Goal: Information Seeking & Learning: Learn about a topic

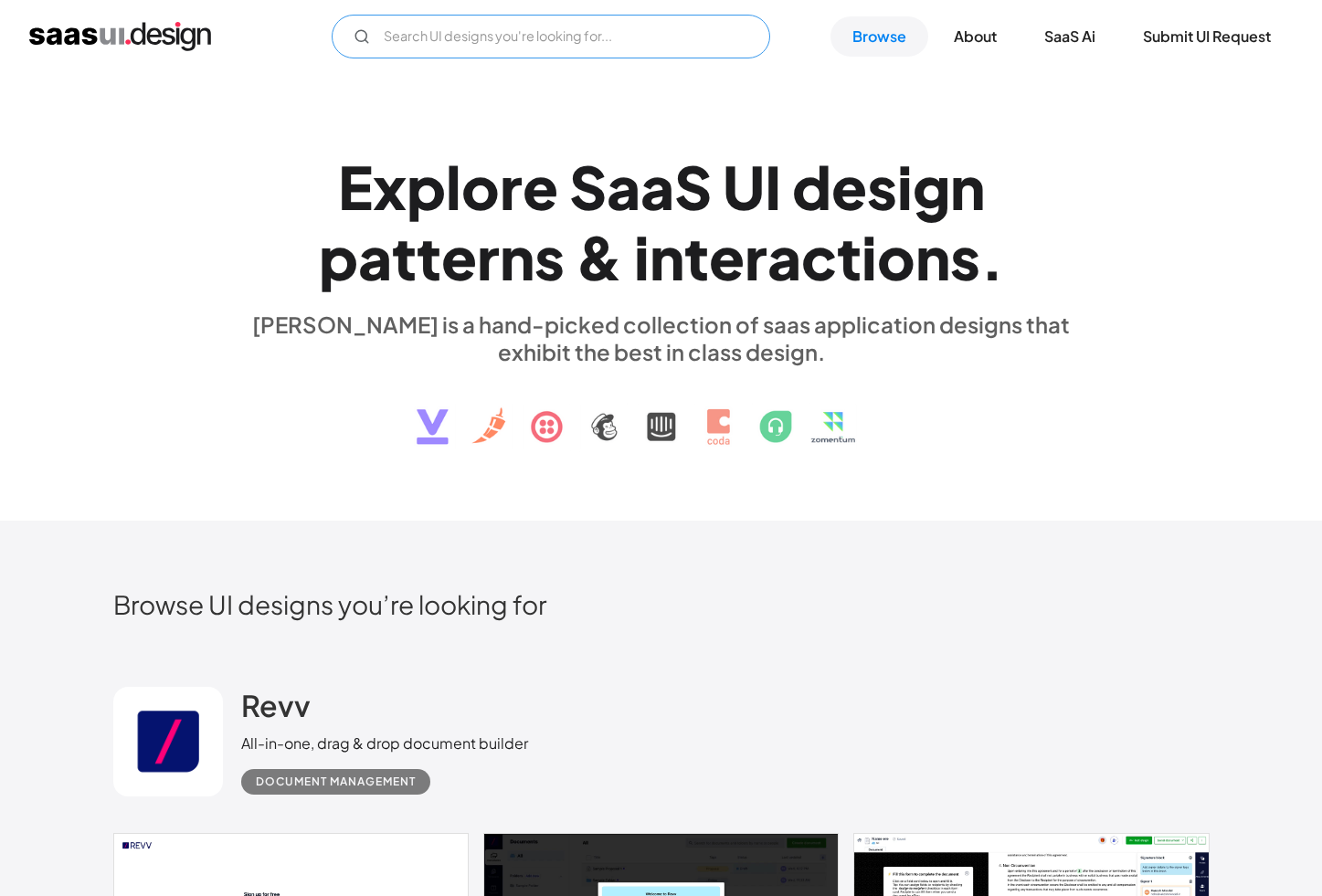
click at [428, 37] on input "Email Form" at bounding box center [551, 36] width 439 height 43
click at [502, 41] on input "vhost config" at bounding box center [551, 36] width 439 height 43
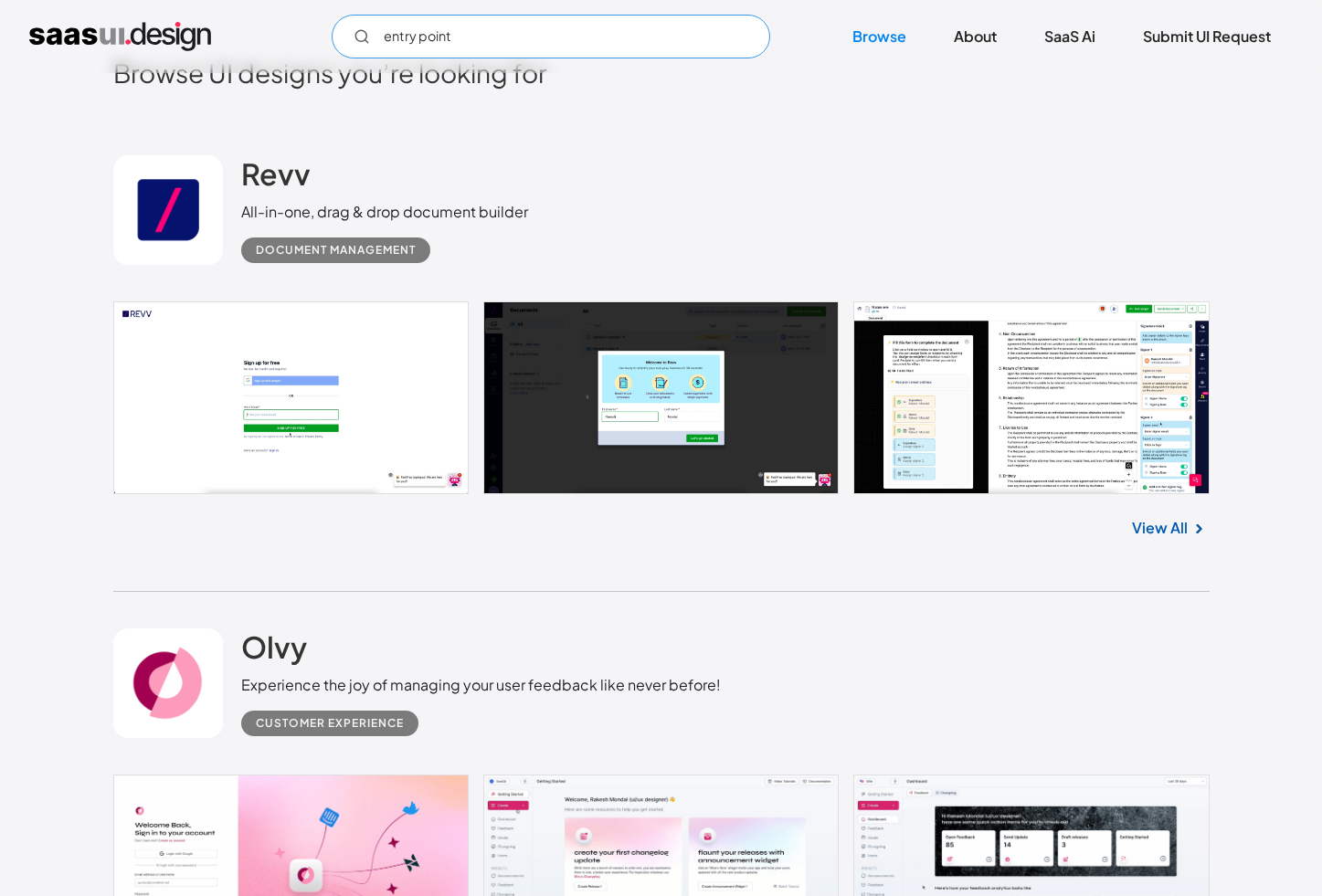
scroll to position [708, 0]
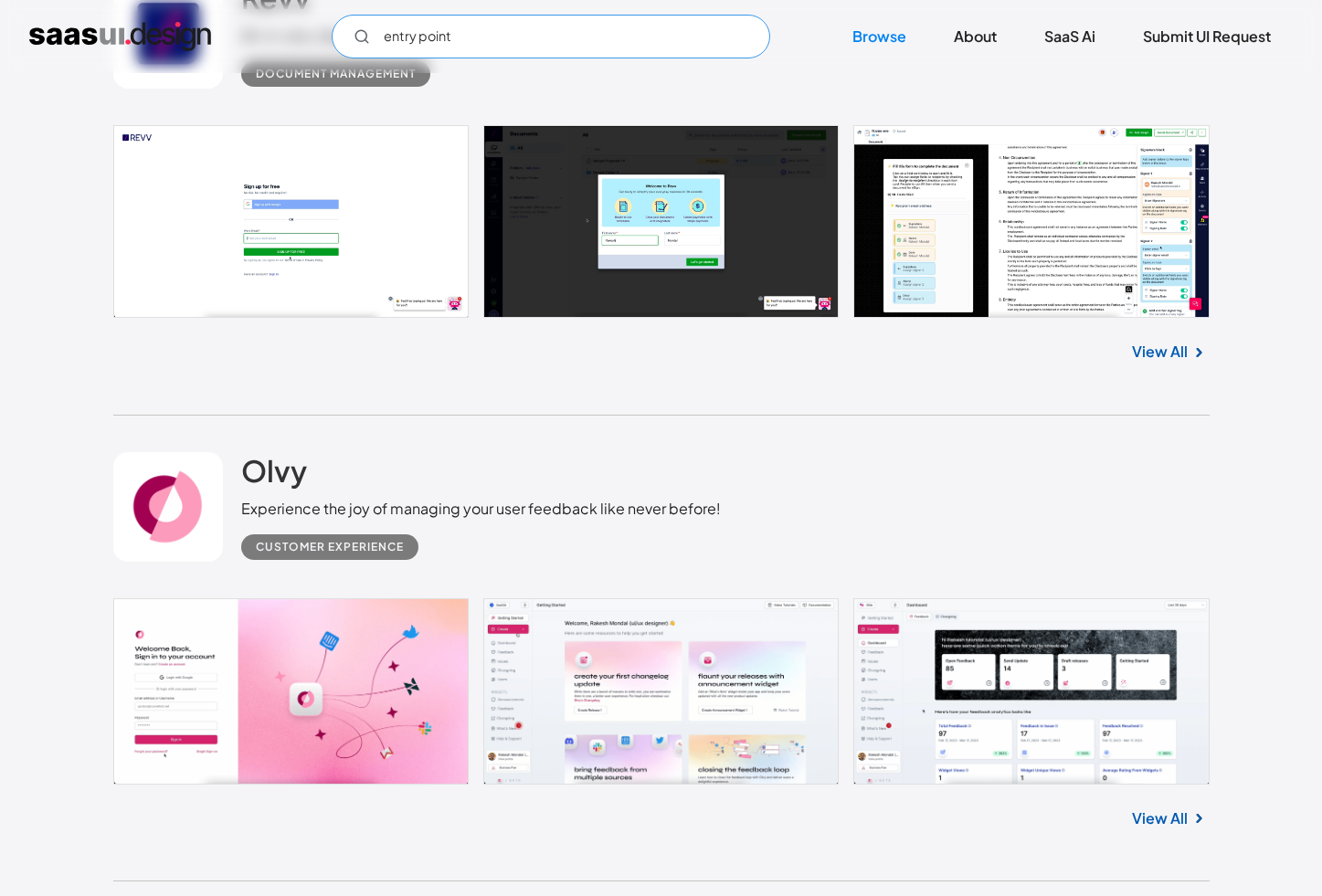
click at [397, 39] on input "entry point" at bounding box center [551, 36] width 439 height 43
type input "config"
click at [1073, 6] on div "config Not found ! Thank you! Your submission has been received! Oops! Somethin…" at bounding box center [661, 36] width 1322 height 73
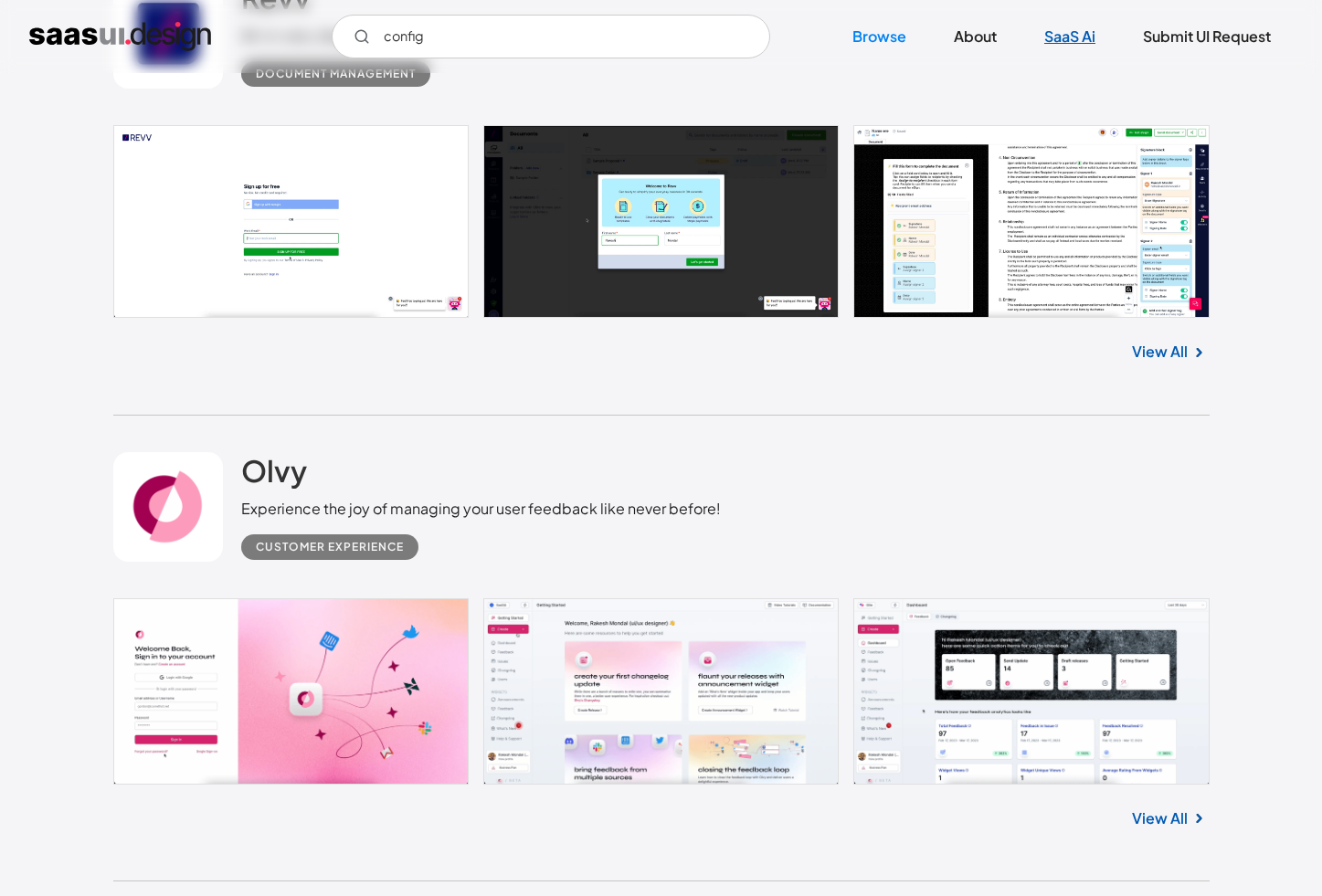
click at [1066, 29] on link "SaaS Ai" at bounding box center [1070, 36] width 95 height 41
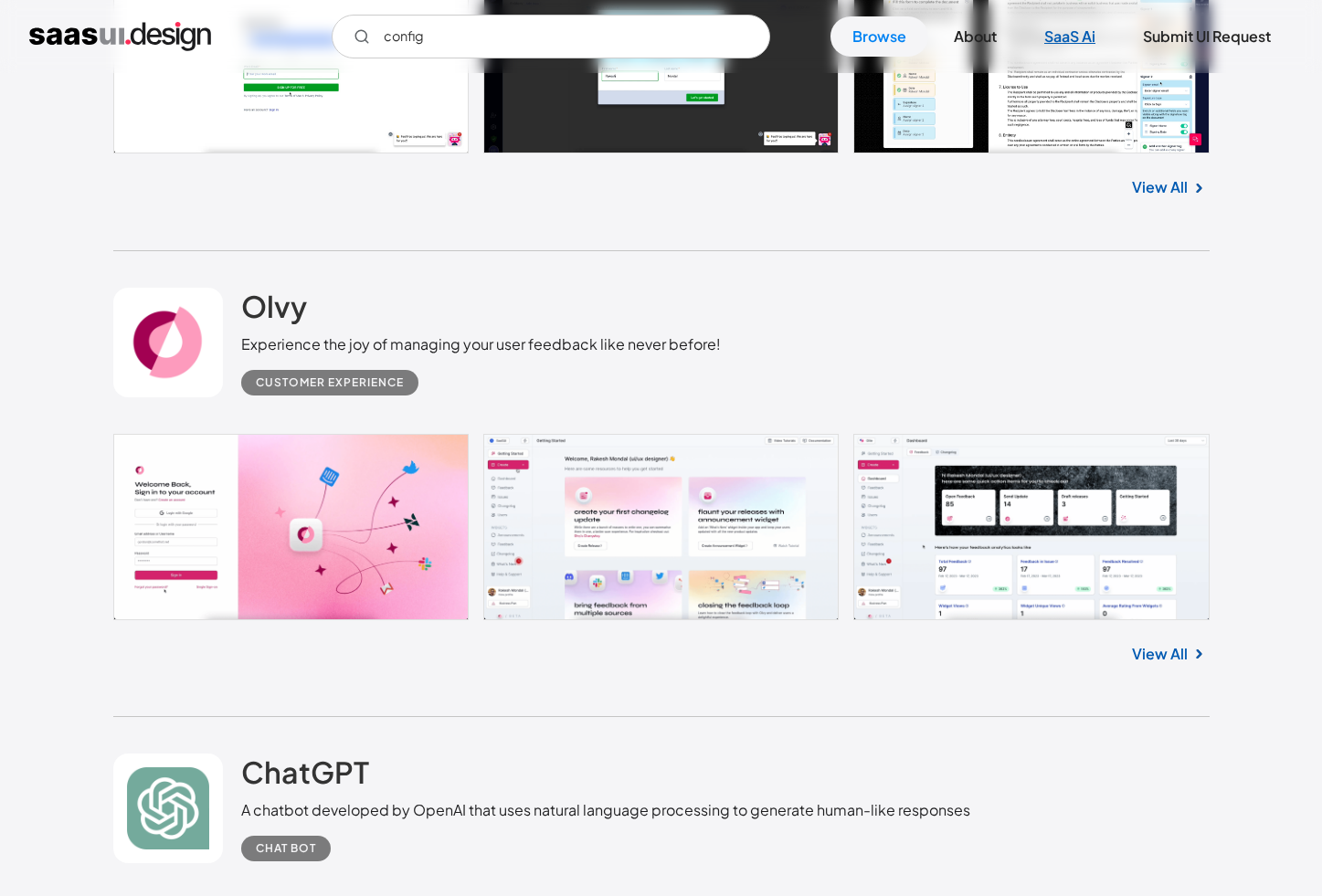
scroll to position [892, 0]
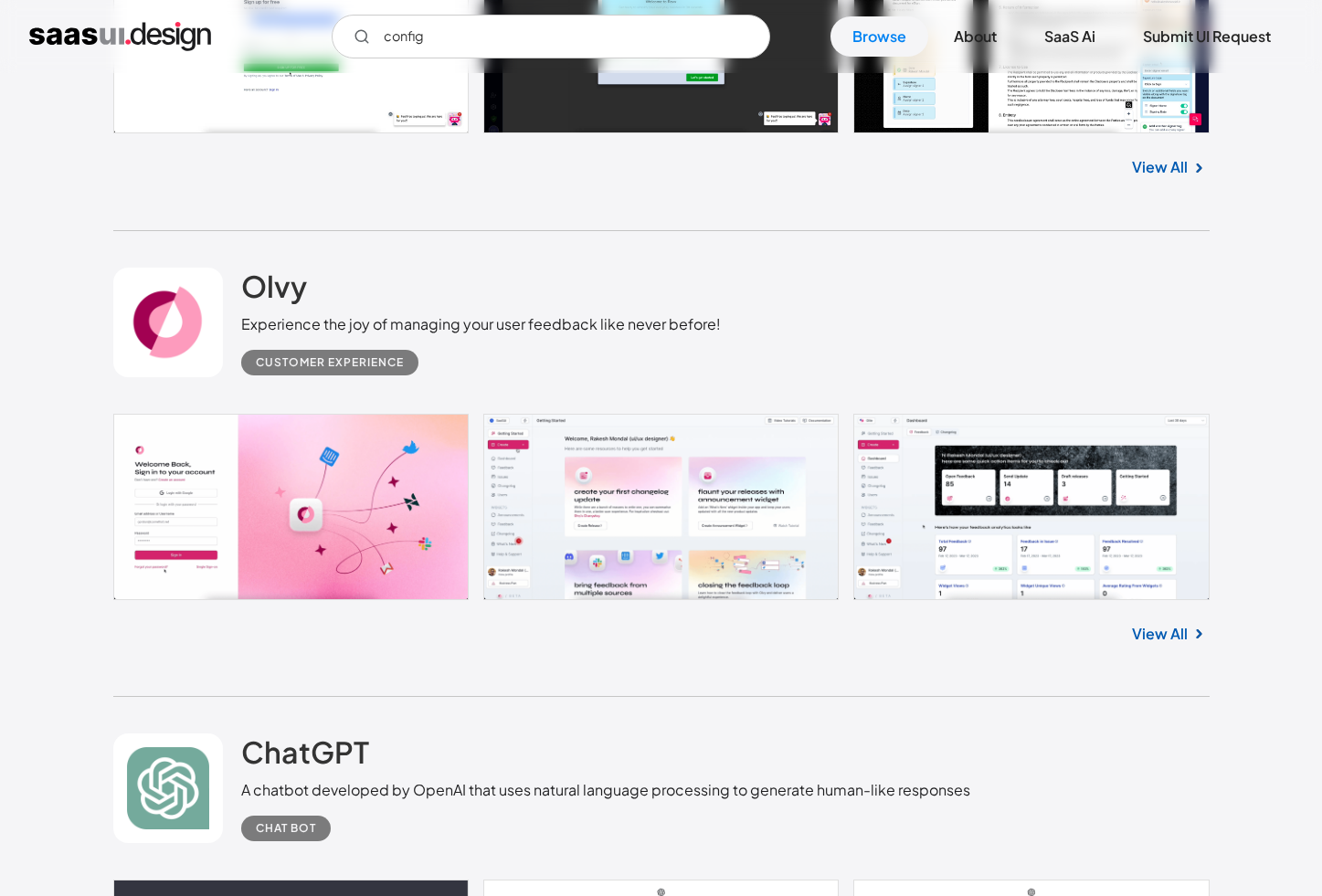
click at [633, 507] on link at bounding box center [661, 507] width 1096 height 186
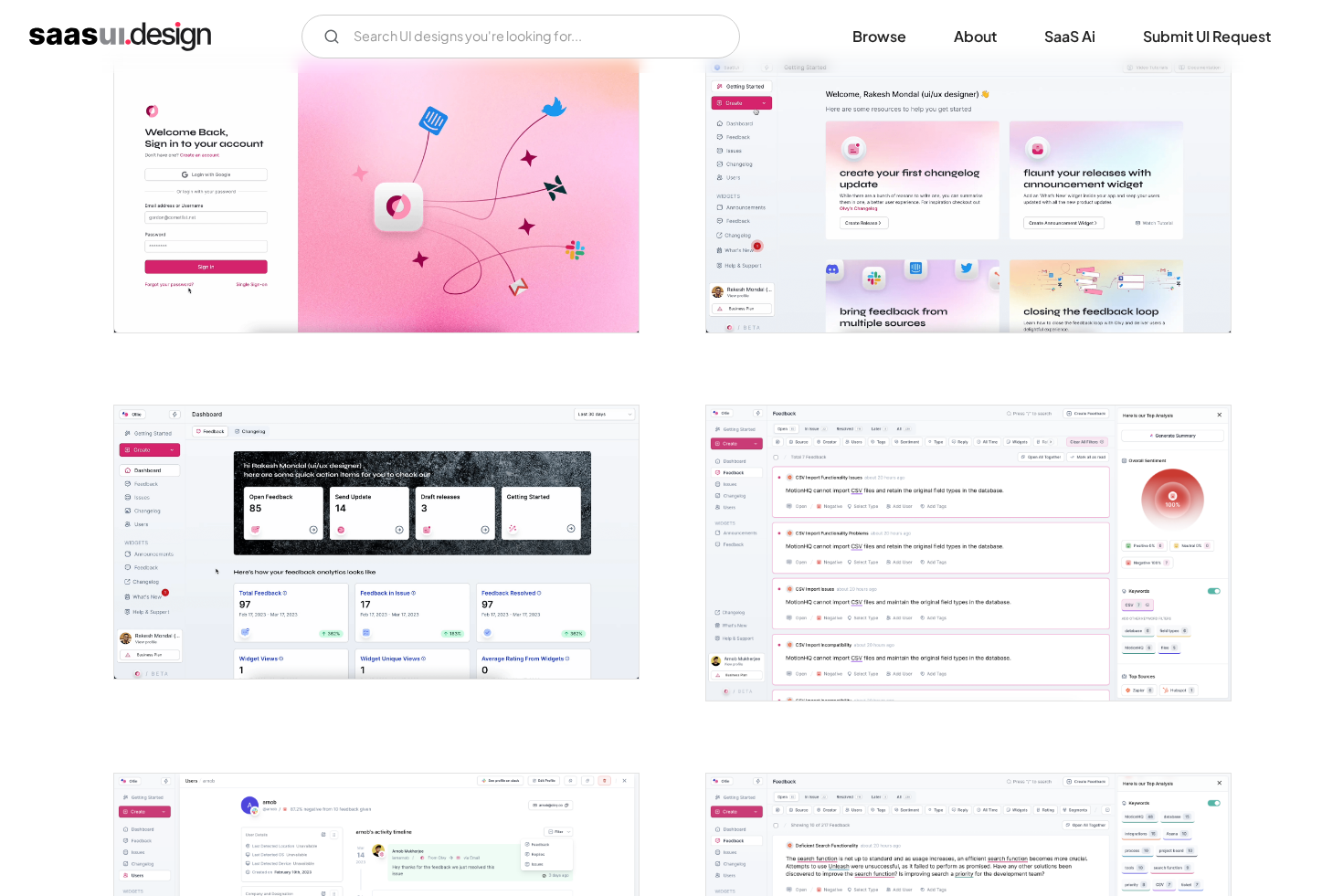
scroll to position [367, 0]
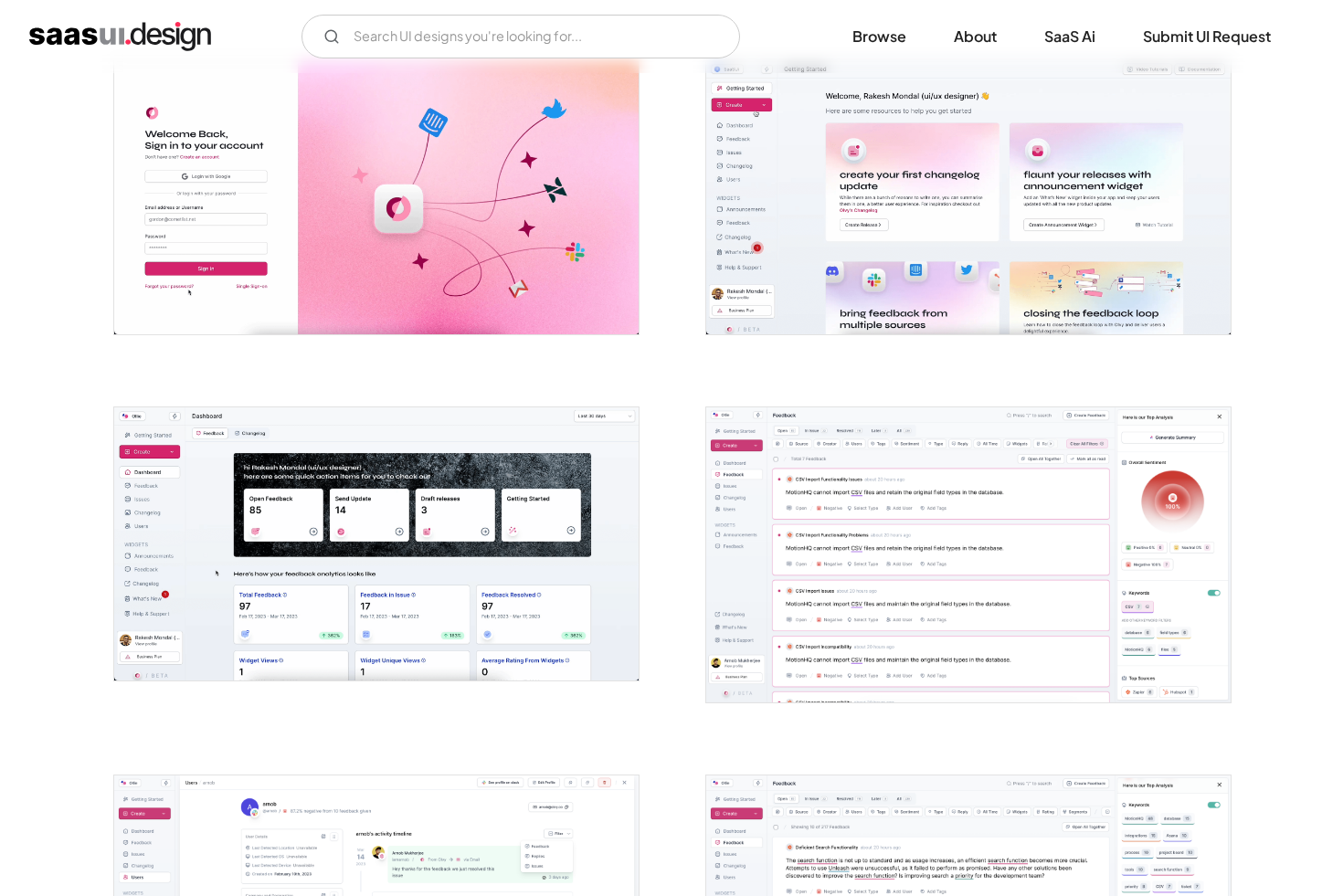
click at [808, 500] on img "open lightbox" at bounding box center [968, 555] width 524 height 295
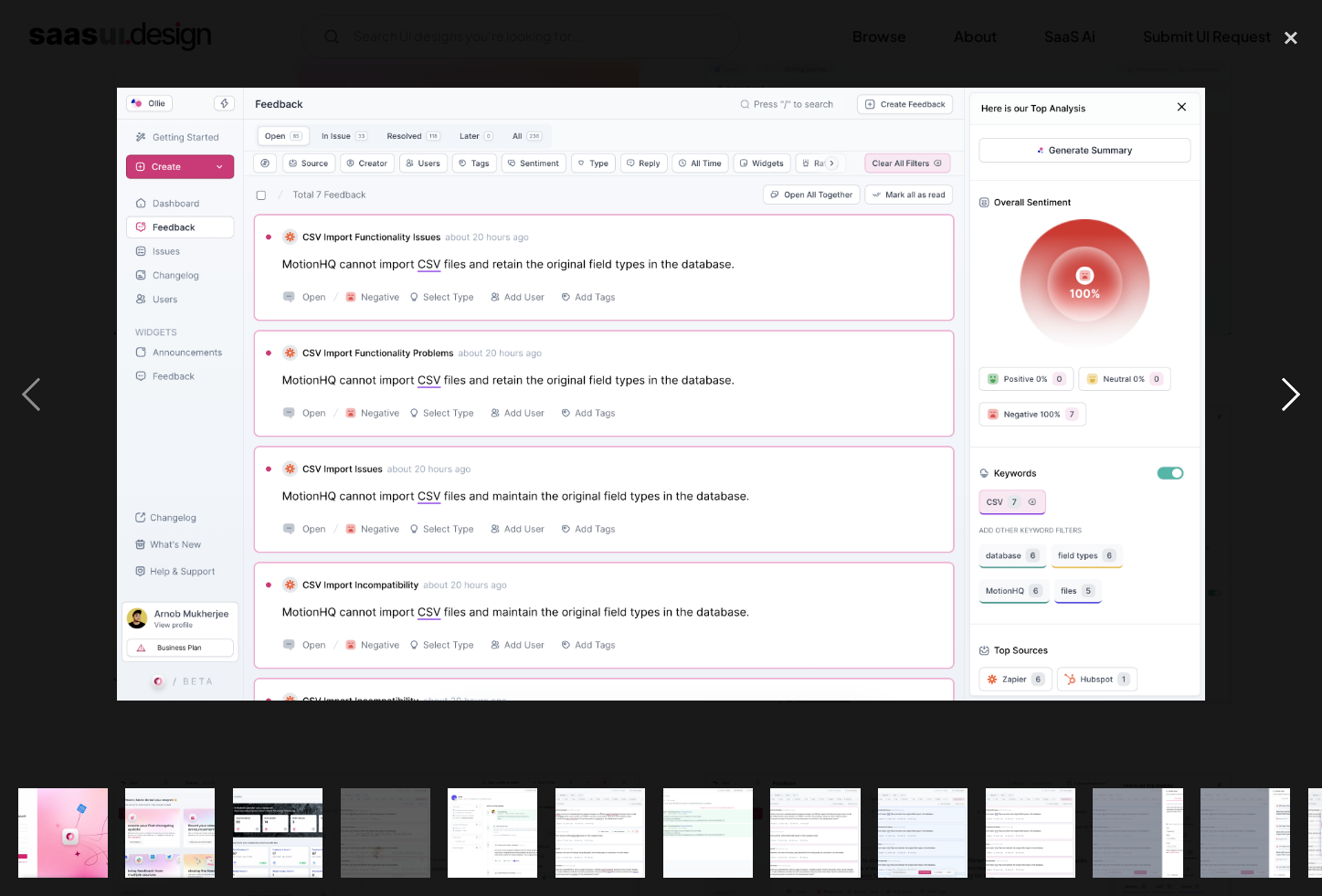
click at [1284, 579] on div "next image" at bounding box center [1291, 394] width 62 height 752
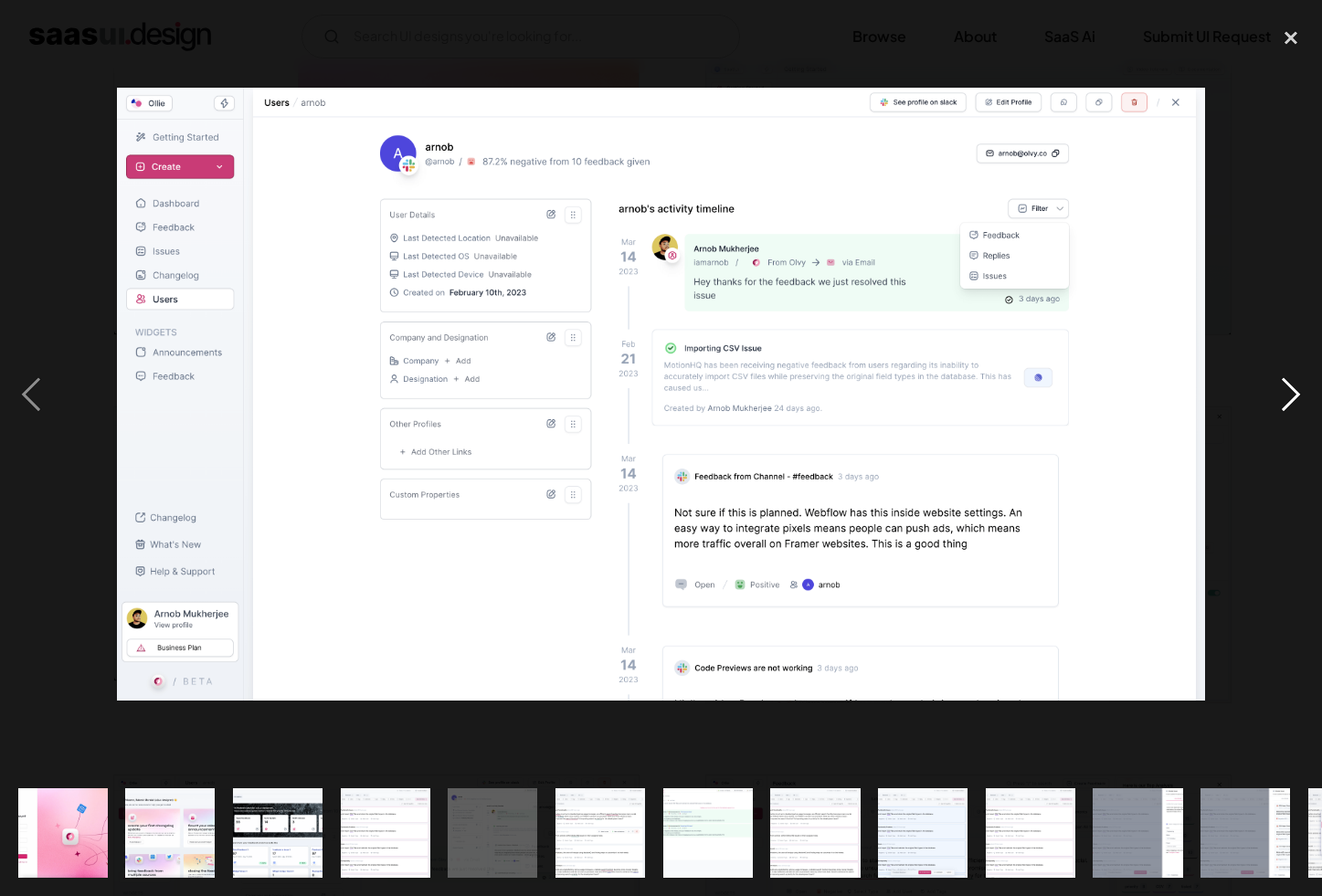
click at [1311, 370] on div "next image" at bounding box center [1291, 394] width 62 height 752
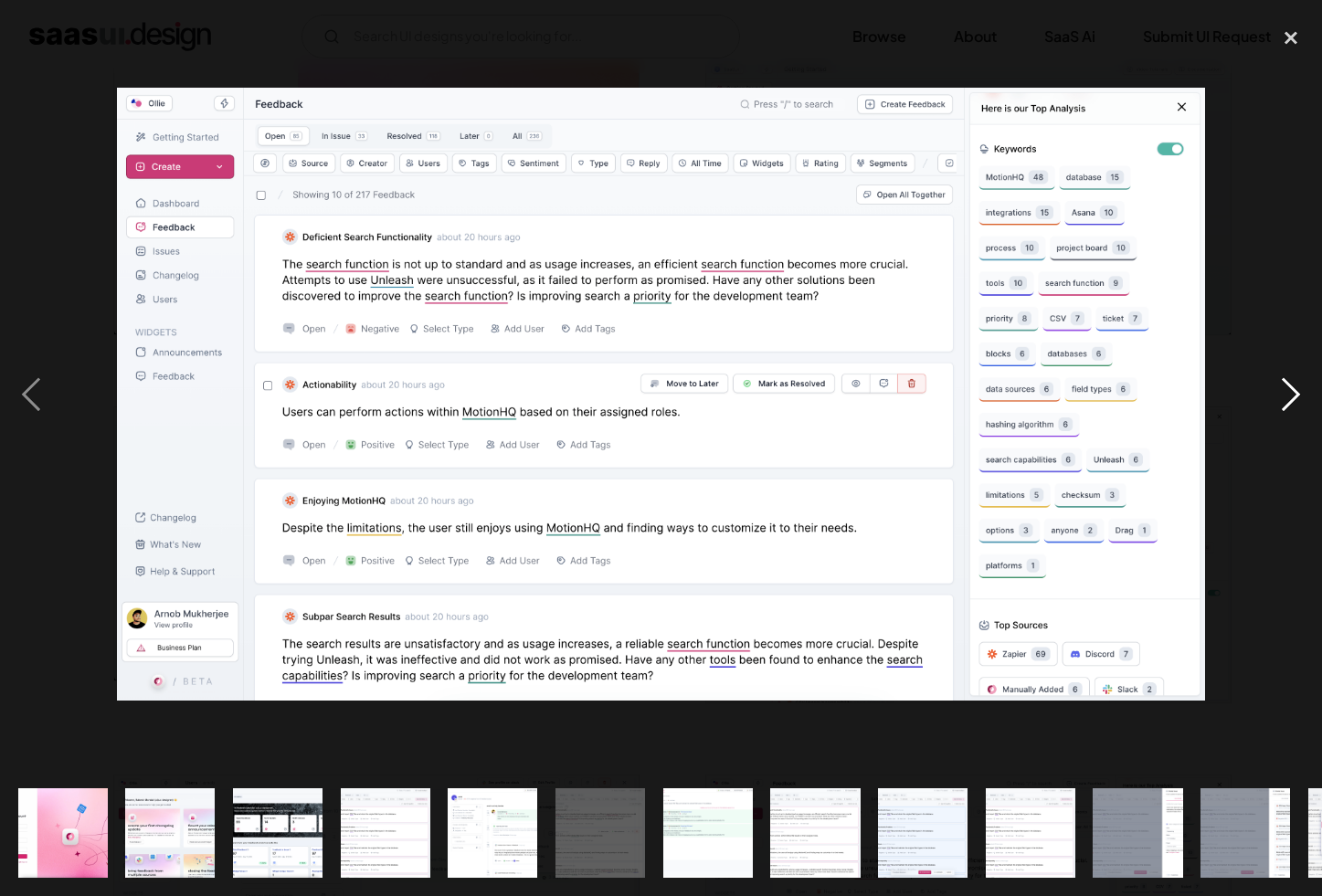
click at [1302, 389] on div "next image" at bounding box center [1291, 394] width 62 height 752
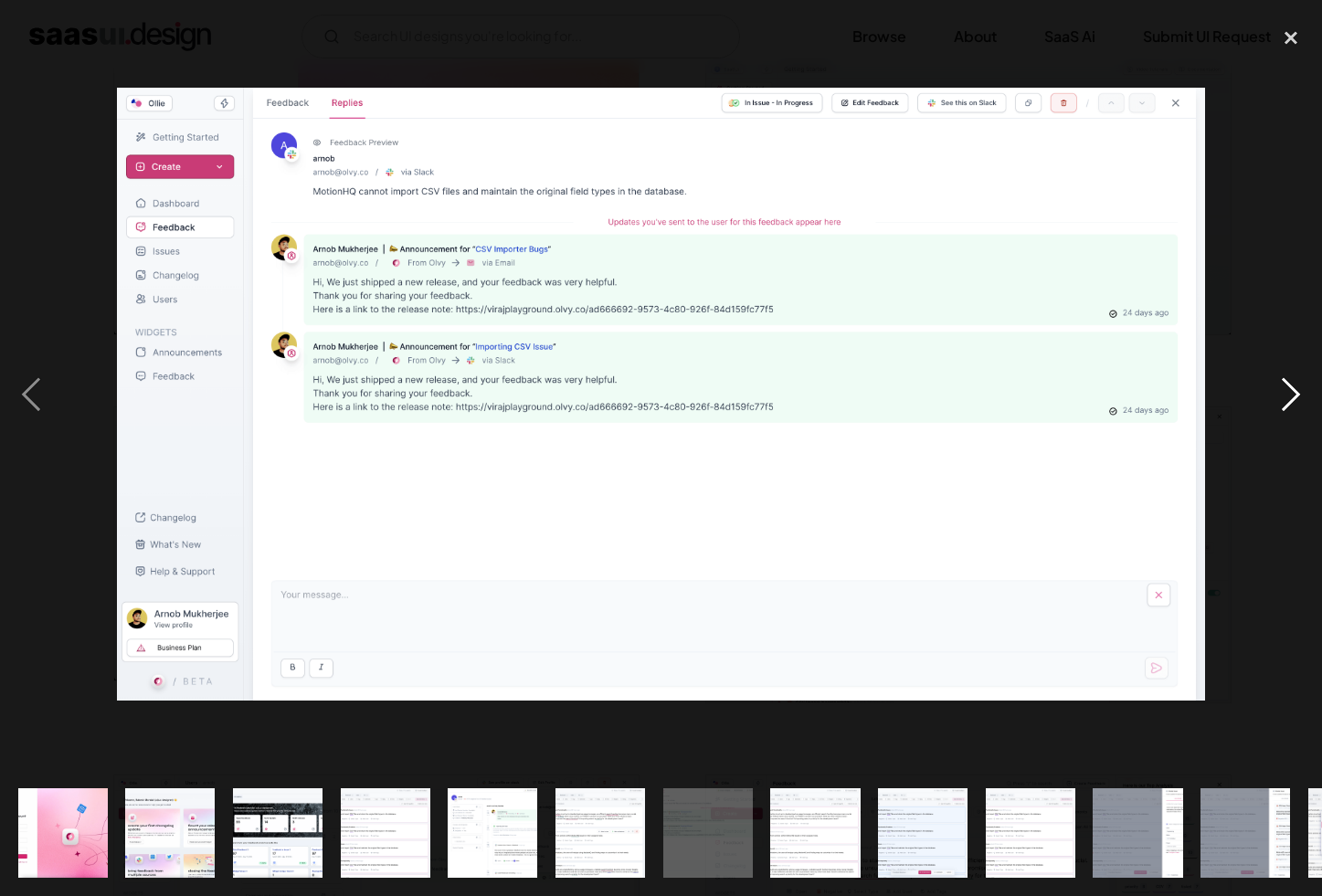
click at [1302, 389] on div "next image" at bounding box center [1291, 394] width 62 height 752
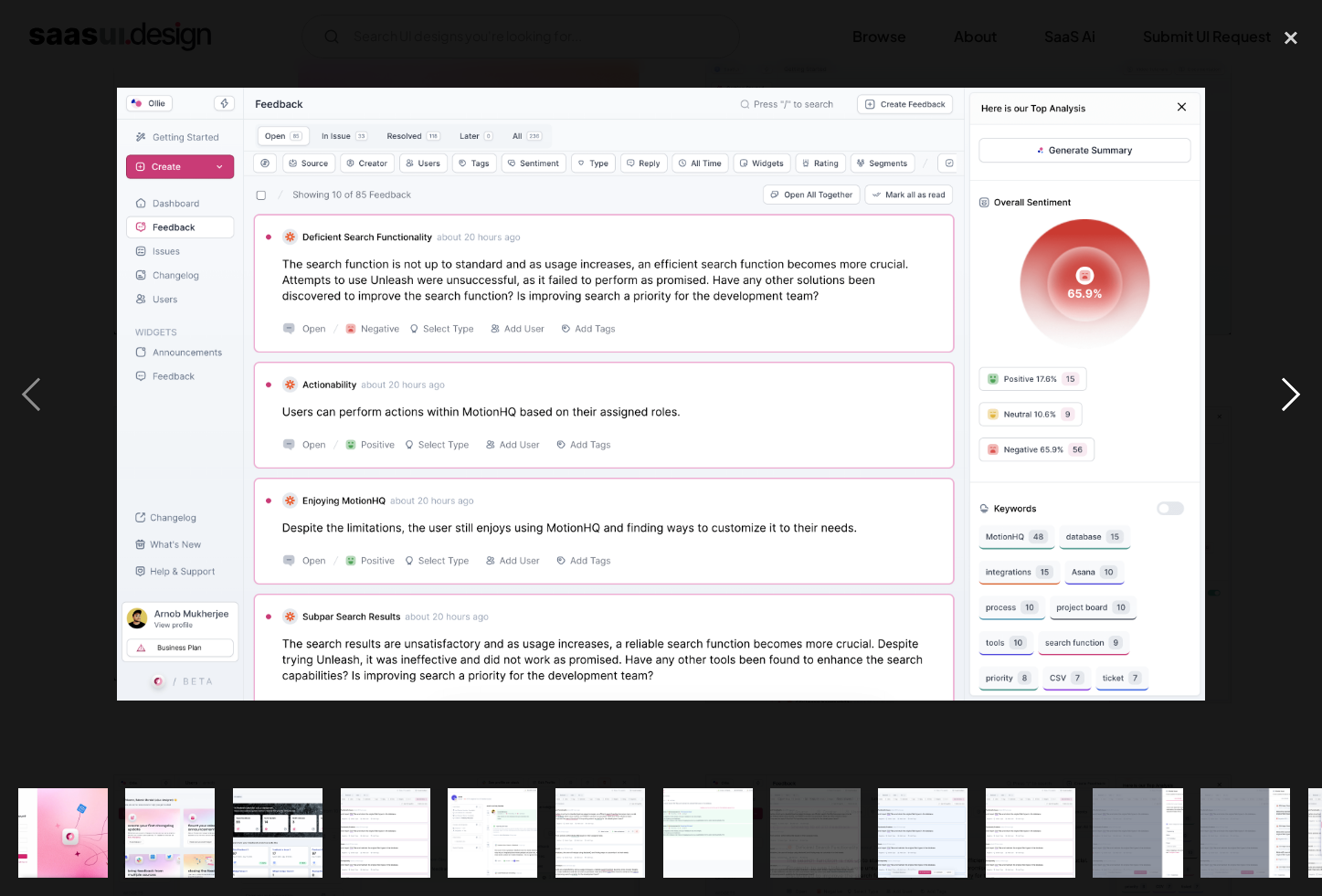
click at [1302, 389] on div "next image" at bounding box center [1291, 394] width 62 height 752
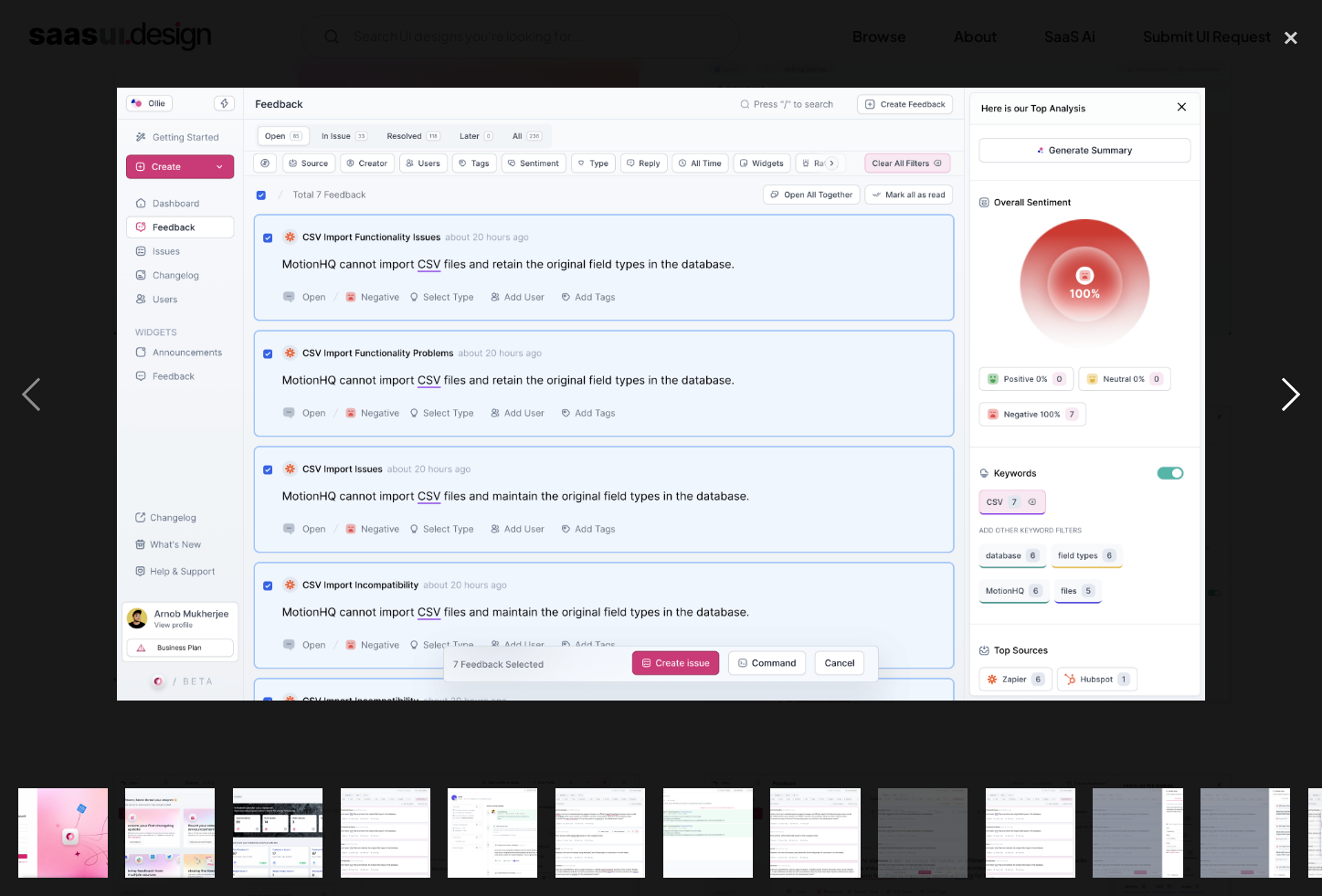
click at [1302, 389] on div "next image" at bounding box center [1291, 394] width 62 height 752
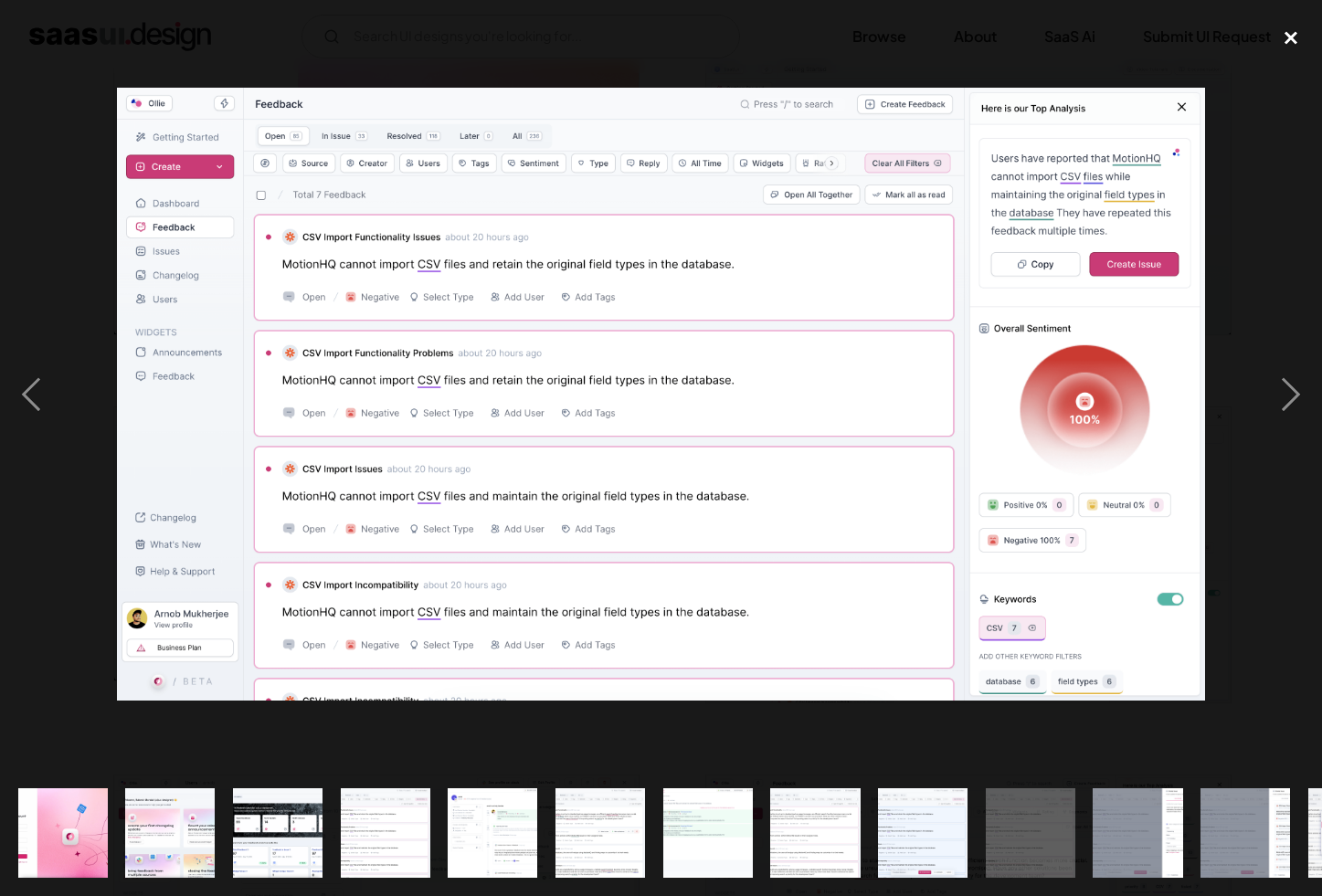
click at [1279, 46] on div "close lightbox" at bounding box center [1291, 38] width 62 height 41
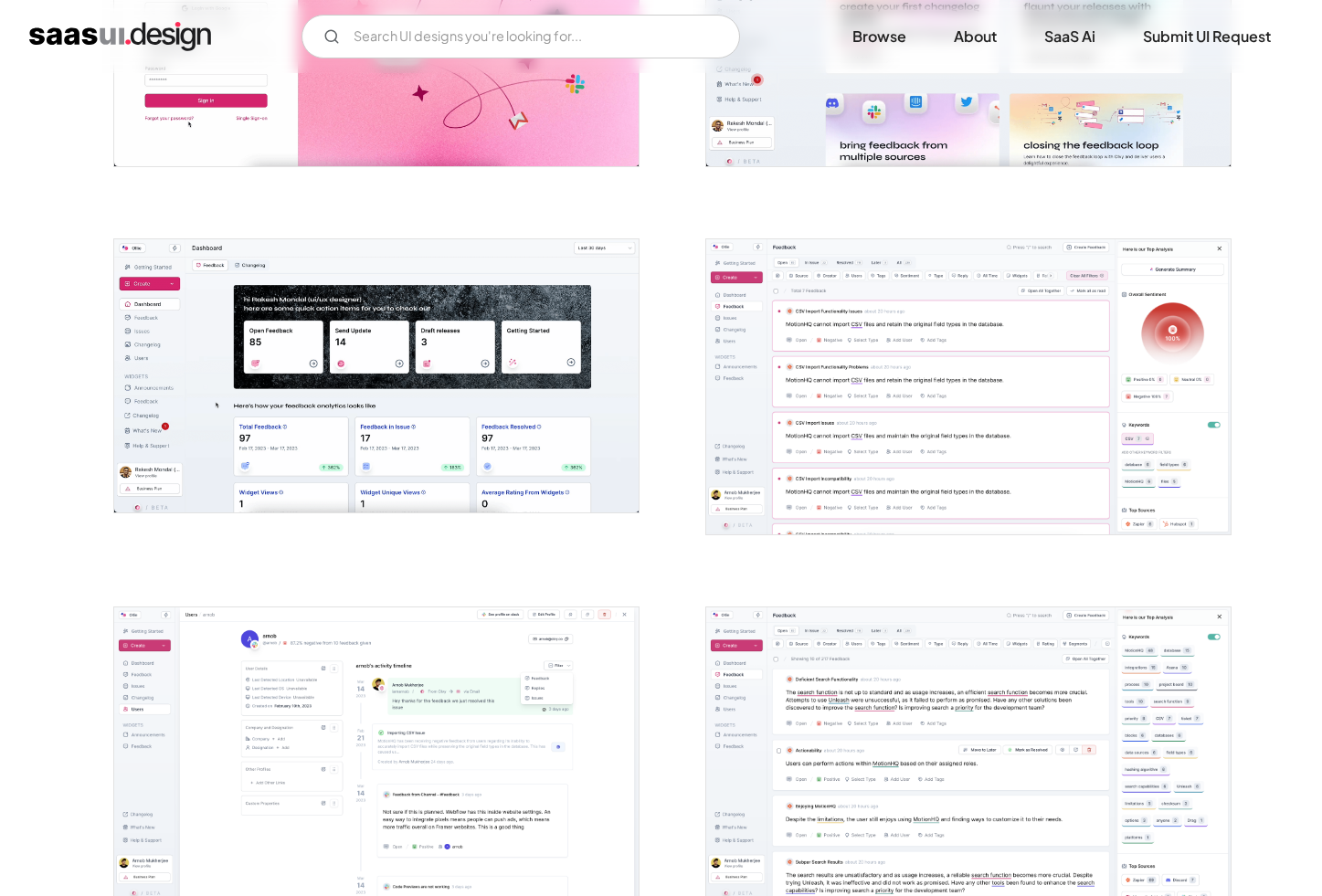
scroll to position [1227, 0]
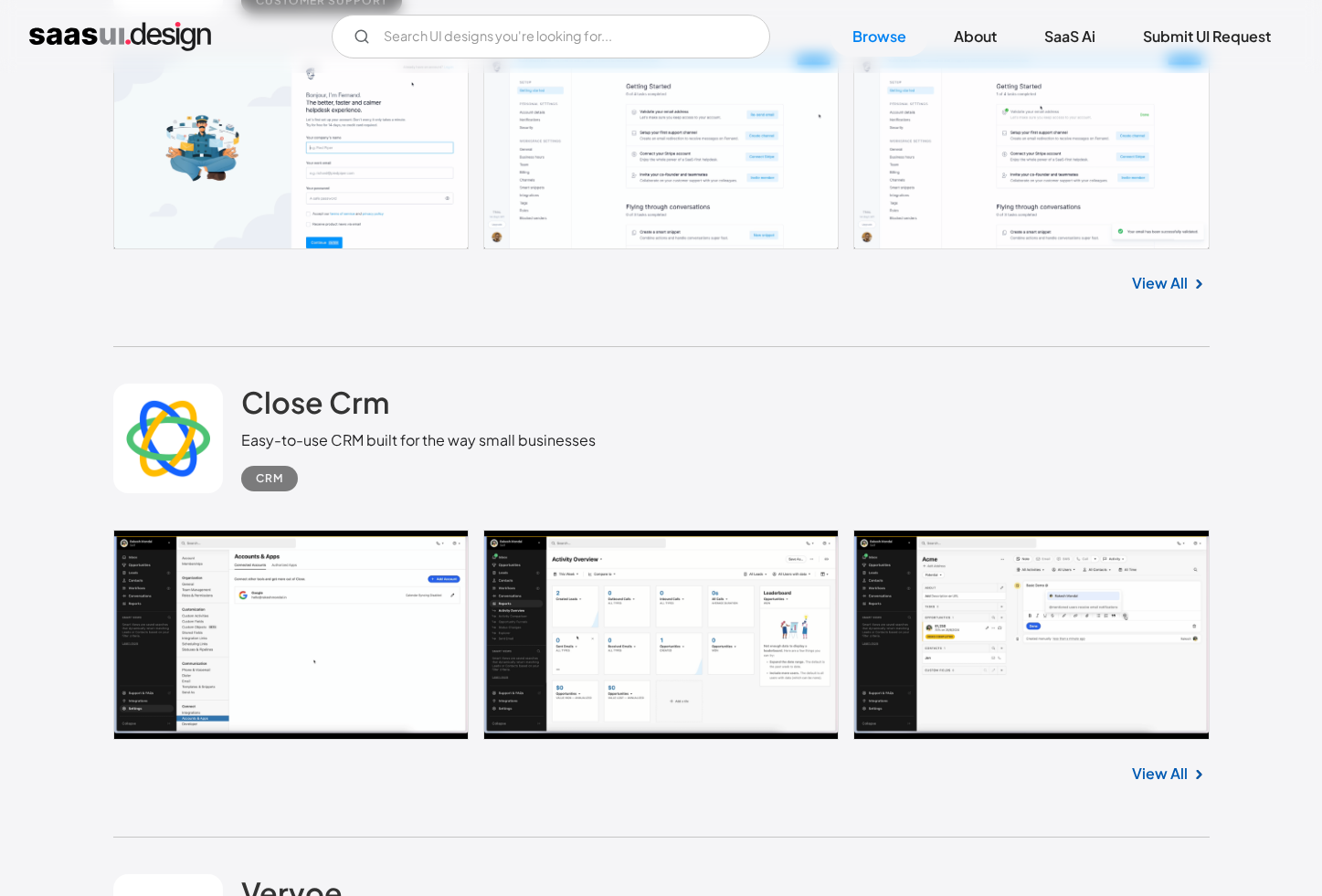
scroll to position [3204, 0]
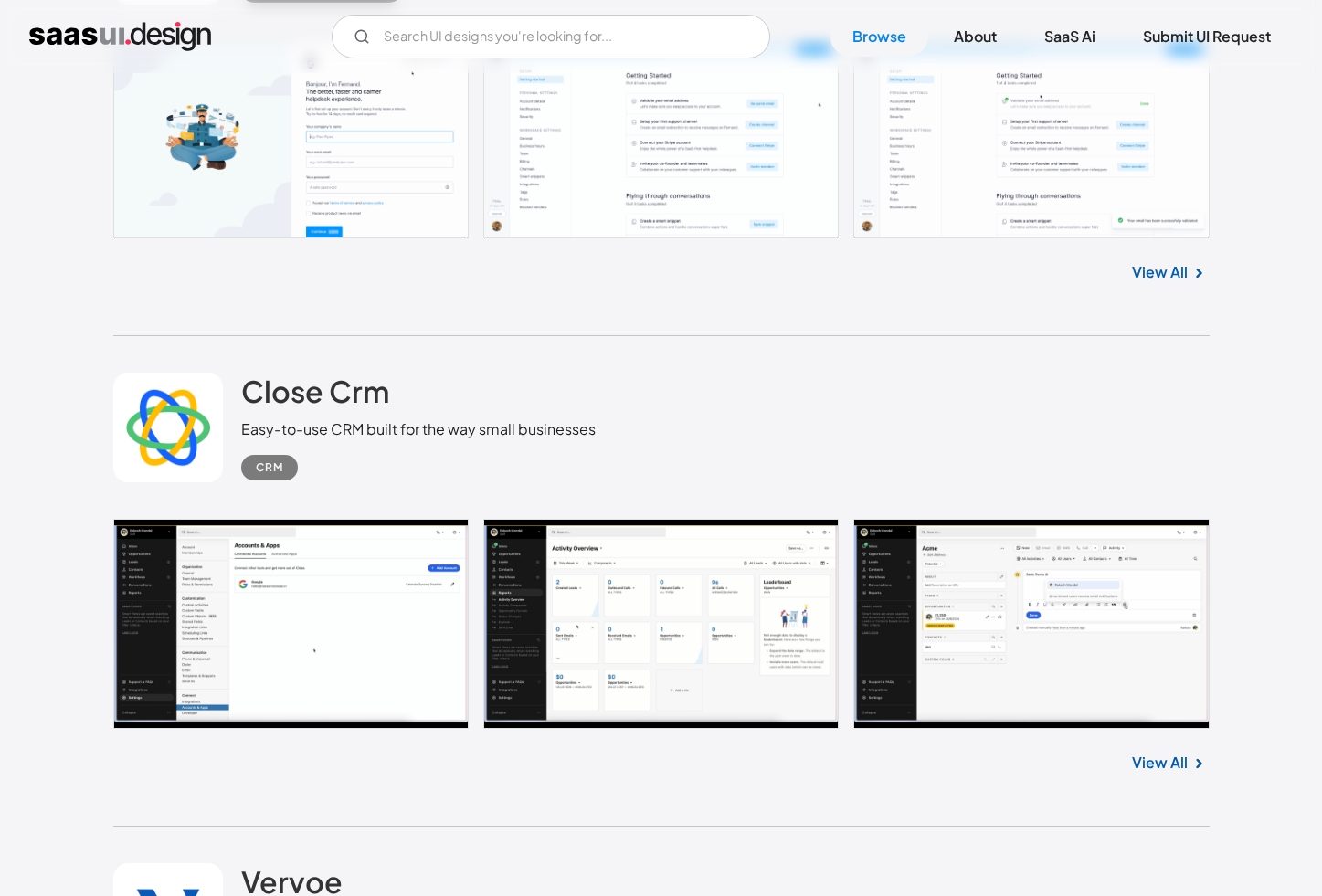
click at [374, 666] on link at bounding box center [661, 624] width 1096 height 210
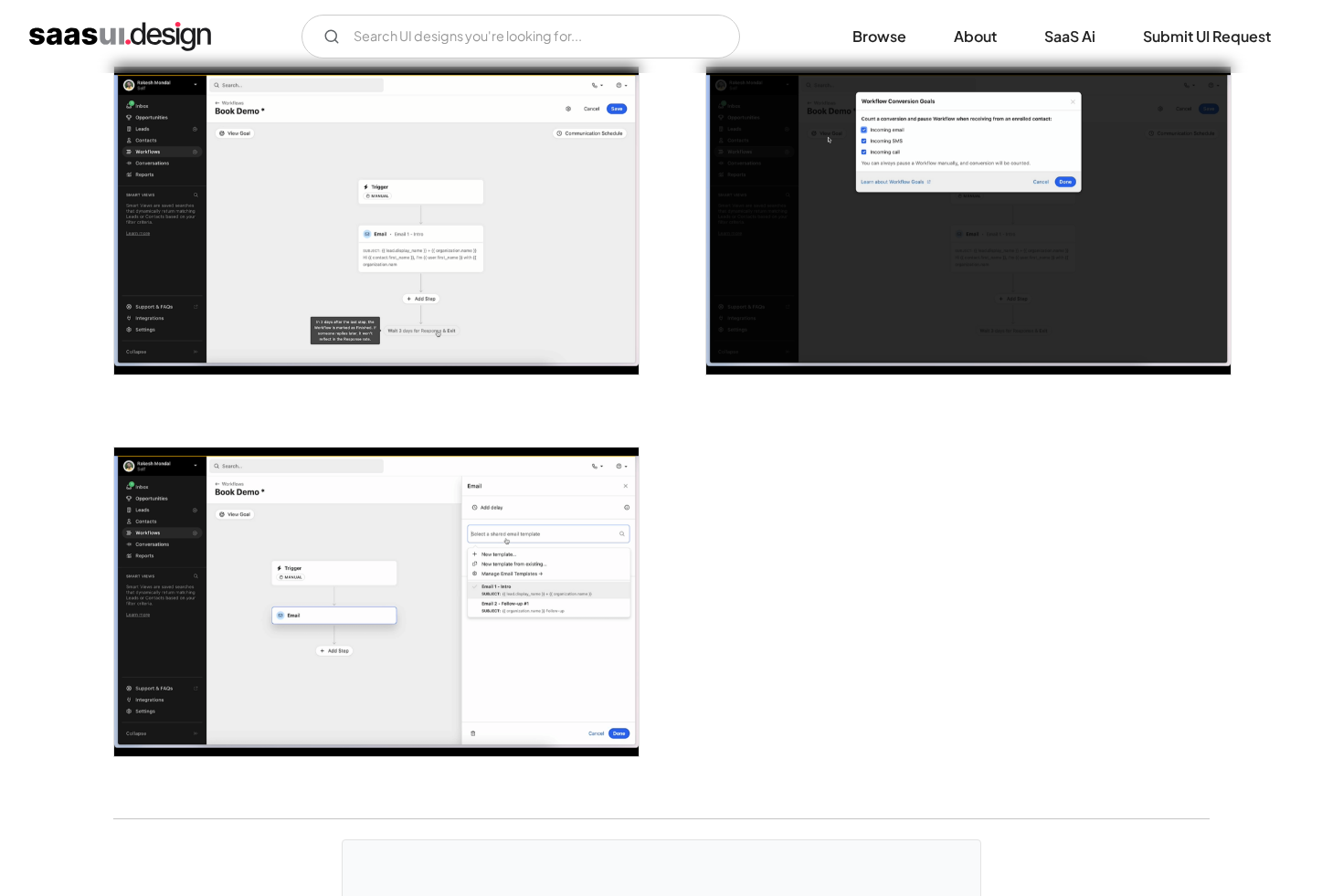
scroll to position [4490, 0]
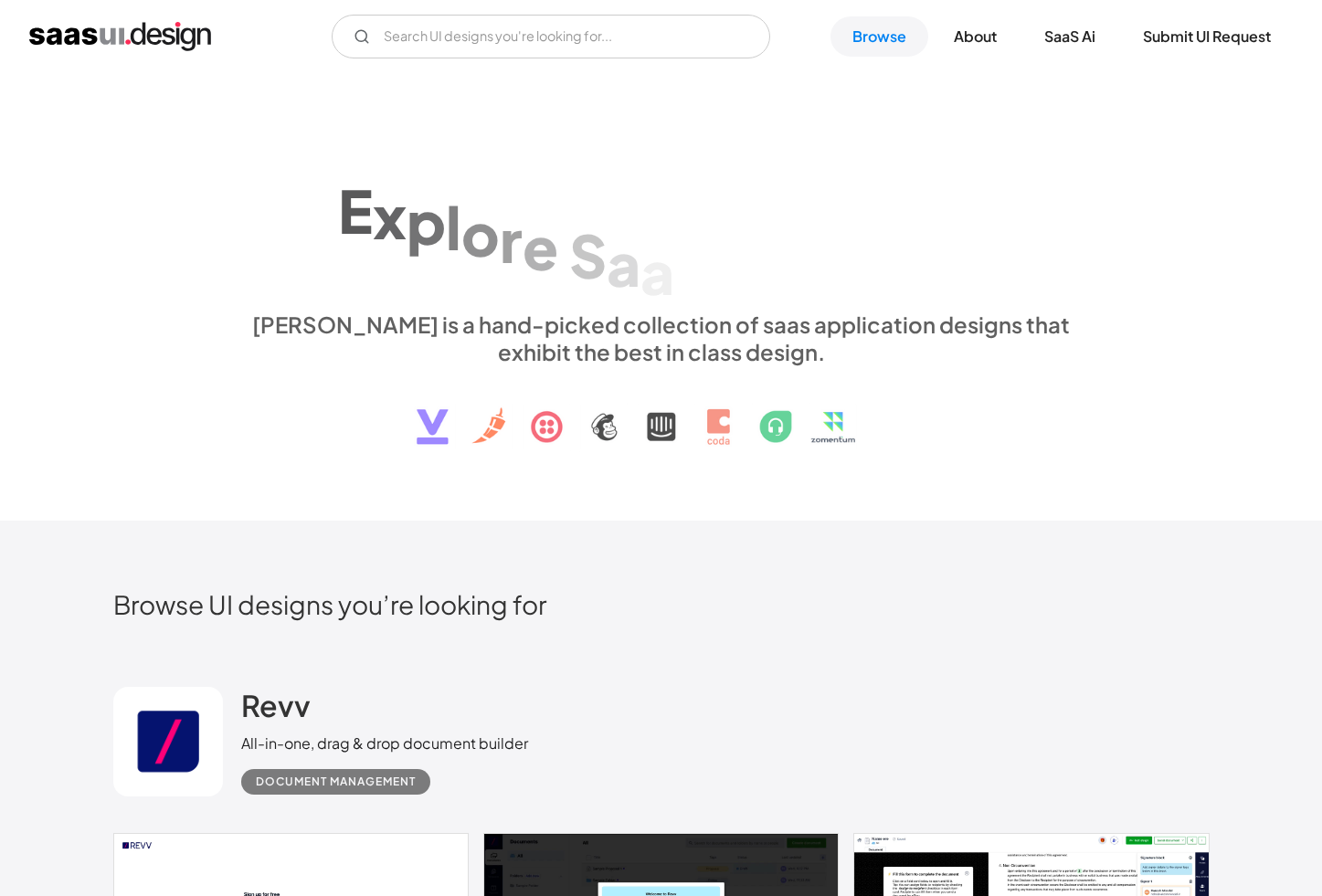
scroll to position [2873, 0]
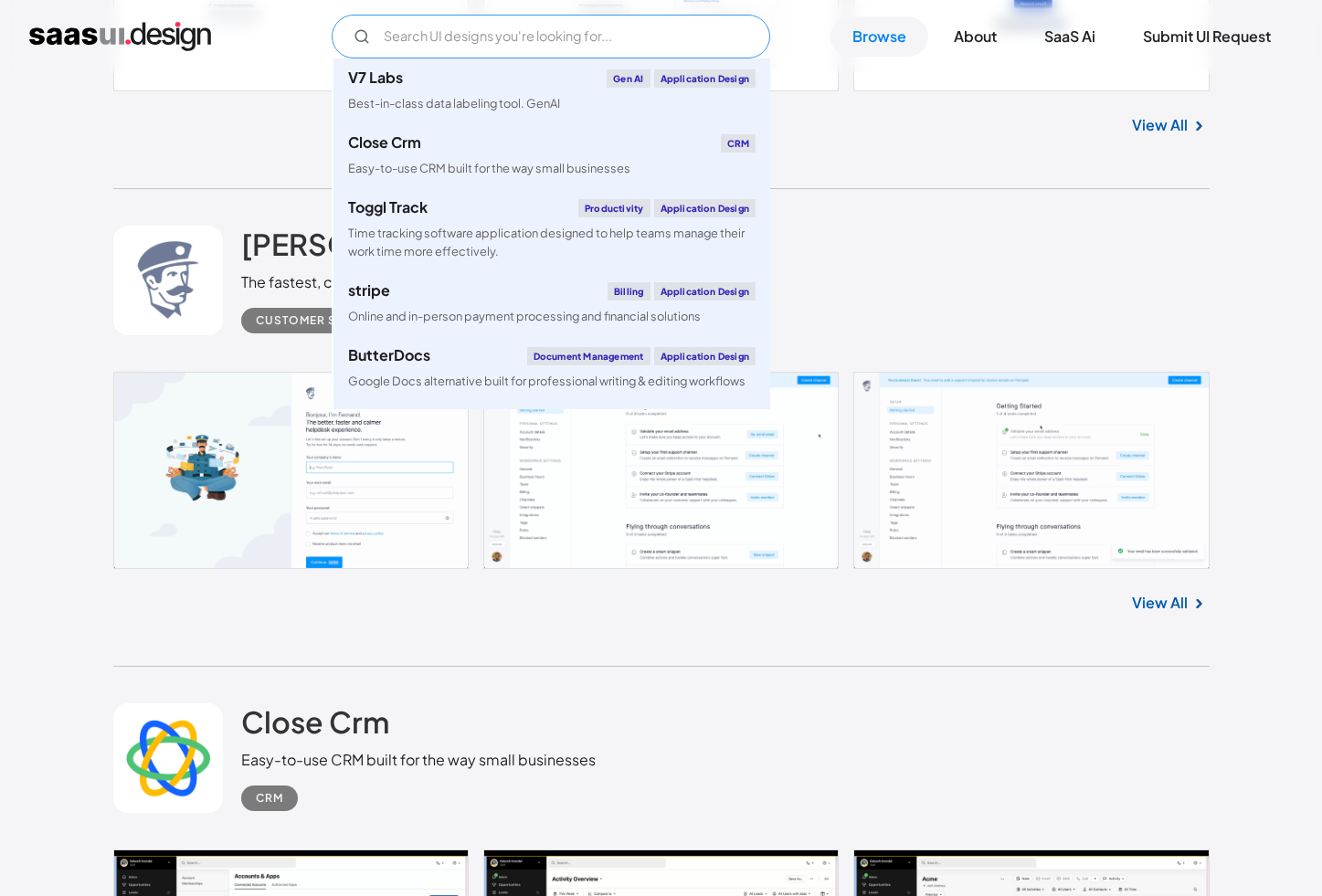
click at [461, 40] on input "Email Form" at bounding box center [551, 36] width 439 height 43
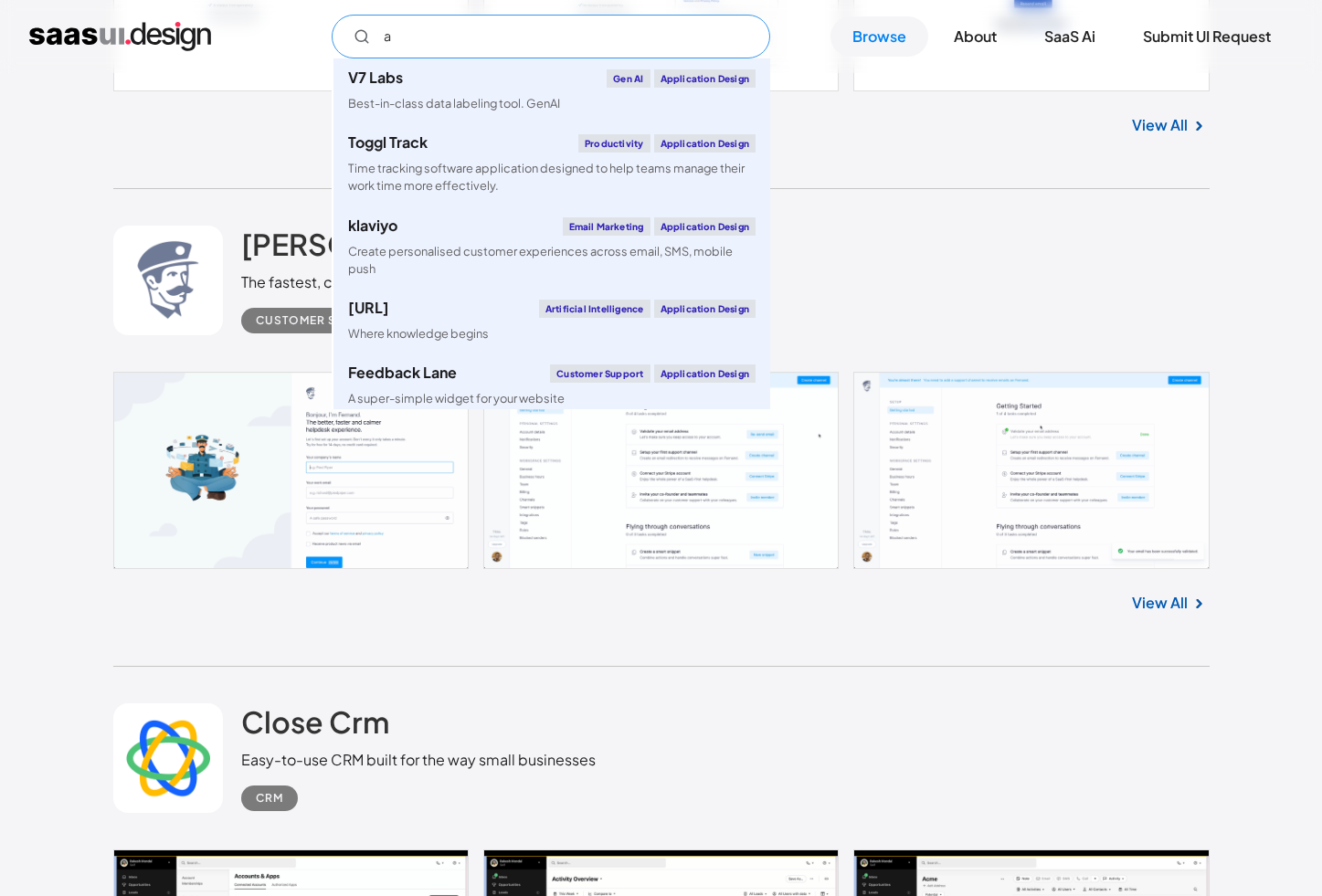
type input "ai"
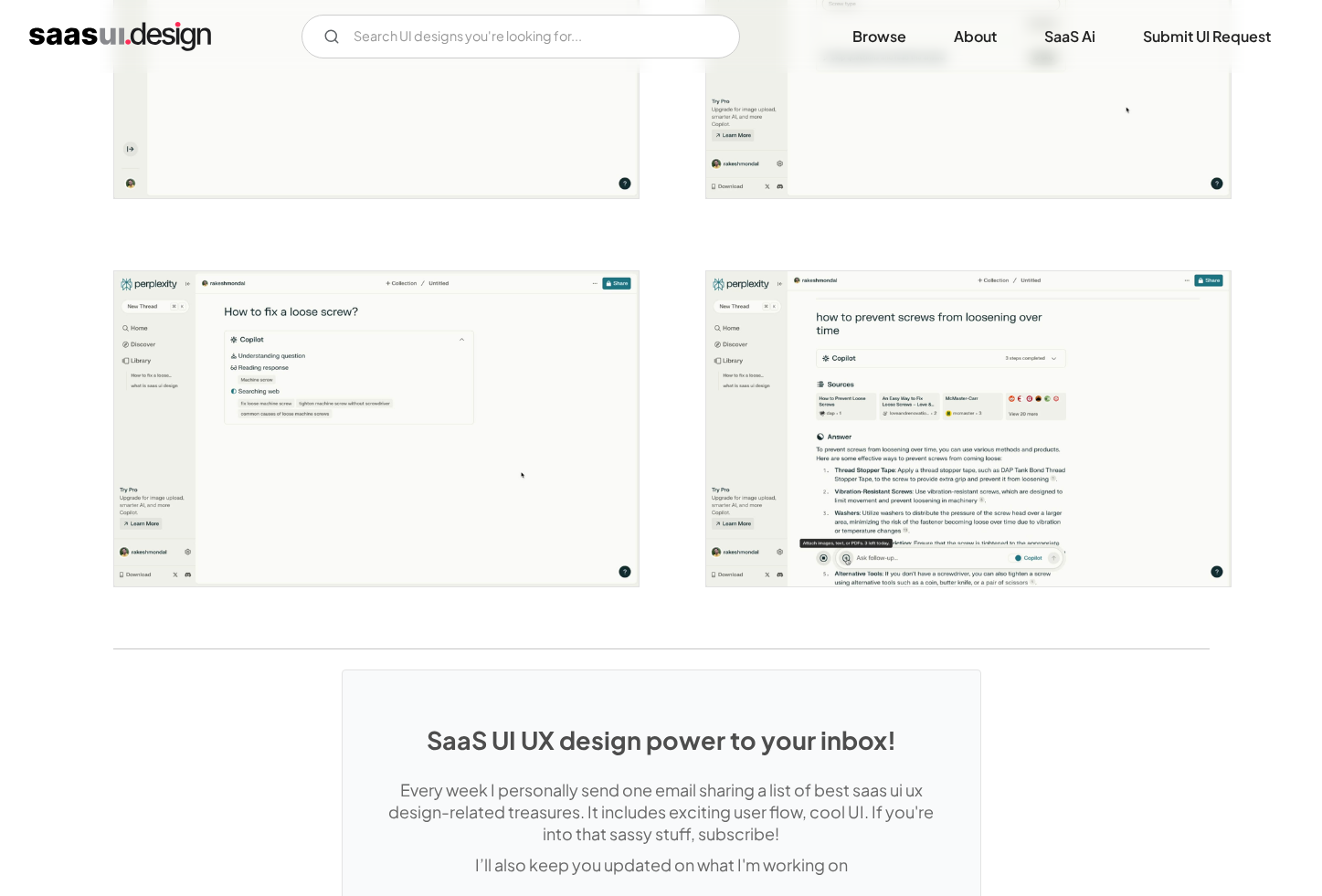
scroll to position [3610, 0]
